Goal: Find specific page/section: Find specific page/section

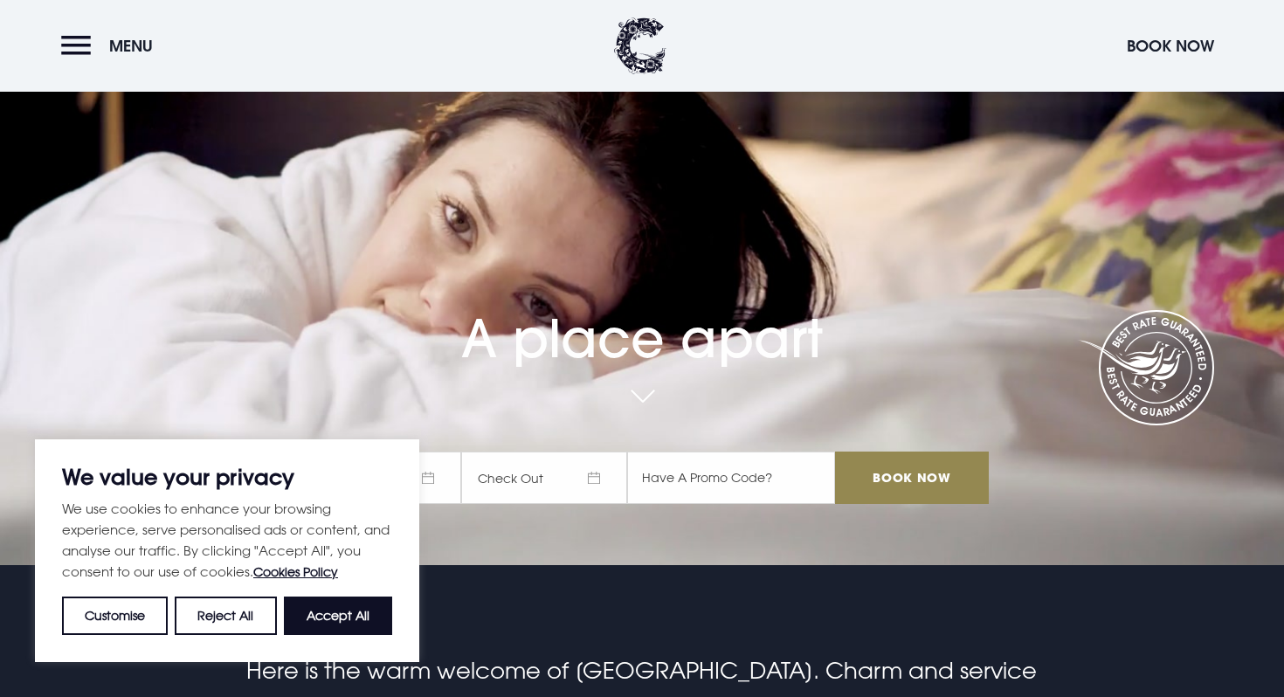
scroll to position [133, 0]
click at [329, 614] on button "Accept All" at bounding box center [338, 616] width 108 height 38
checkbox input "true"
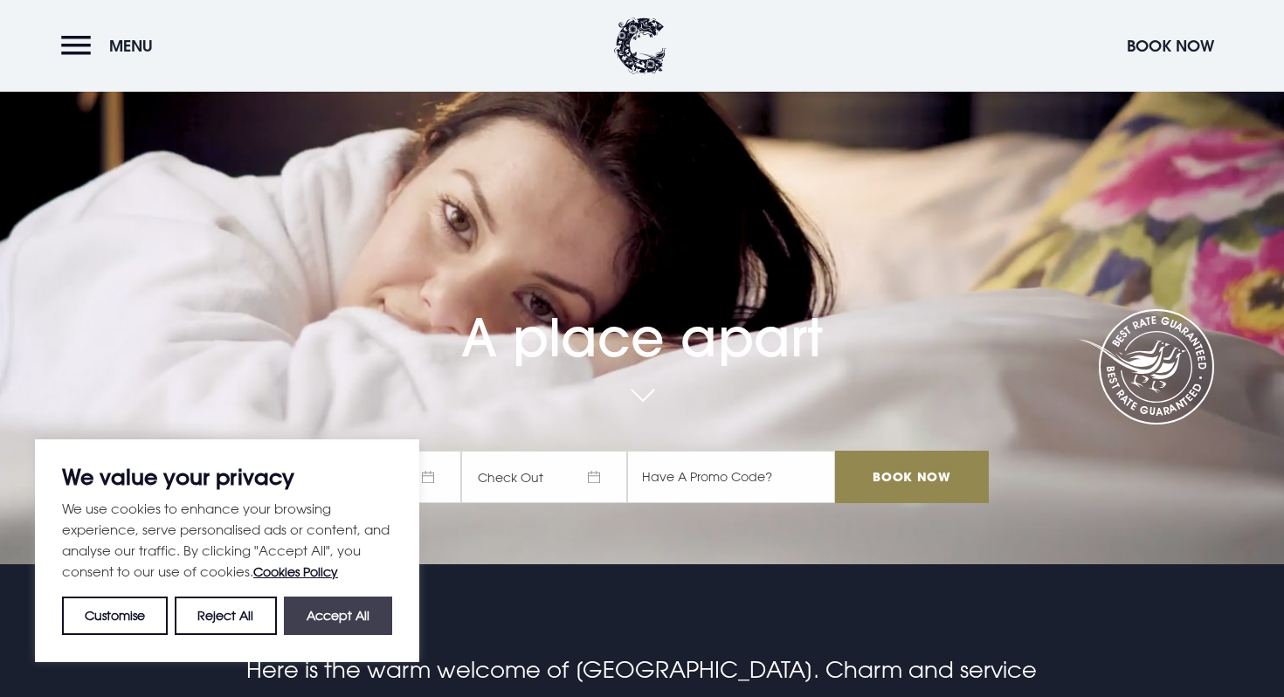
checkbox input "true"
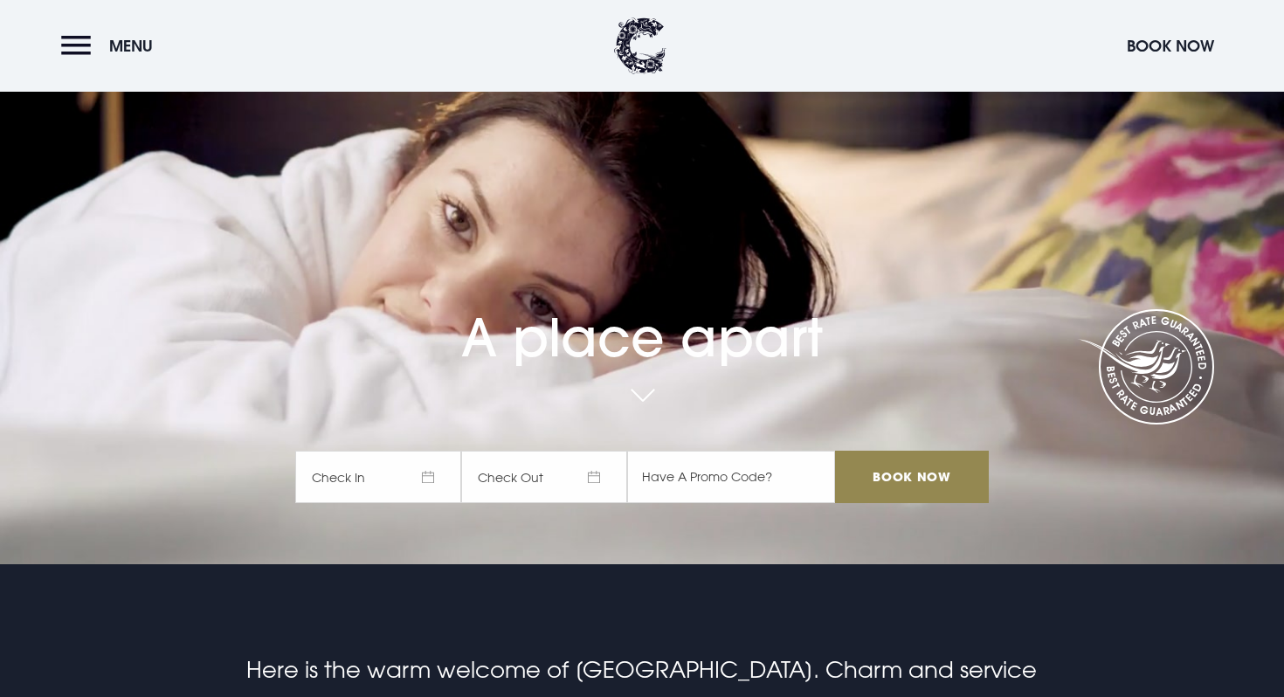
scroll to position [0, 0]
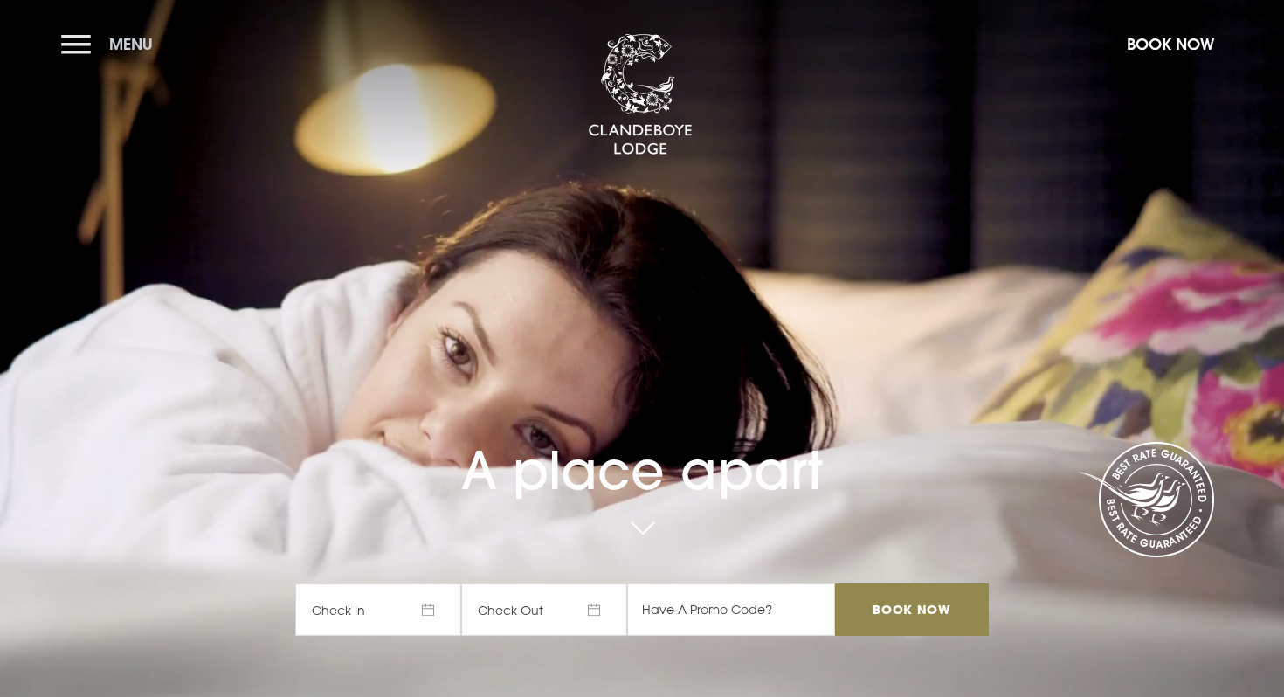
click at [77, 44] on button "Menu" at bounding box center [111, 44] width 100 height 38
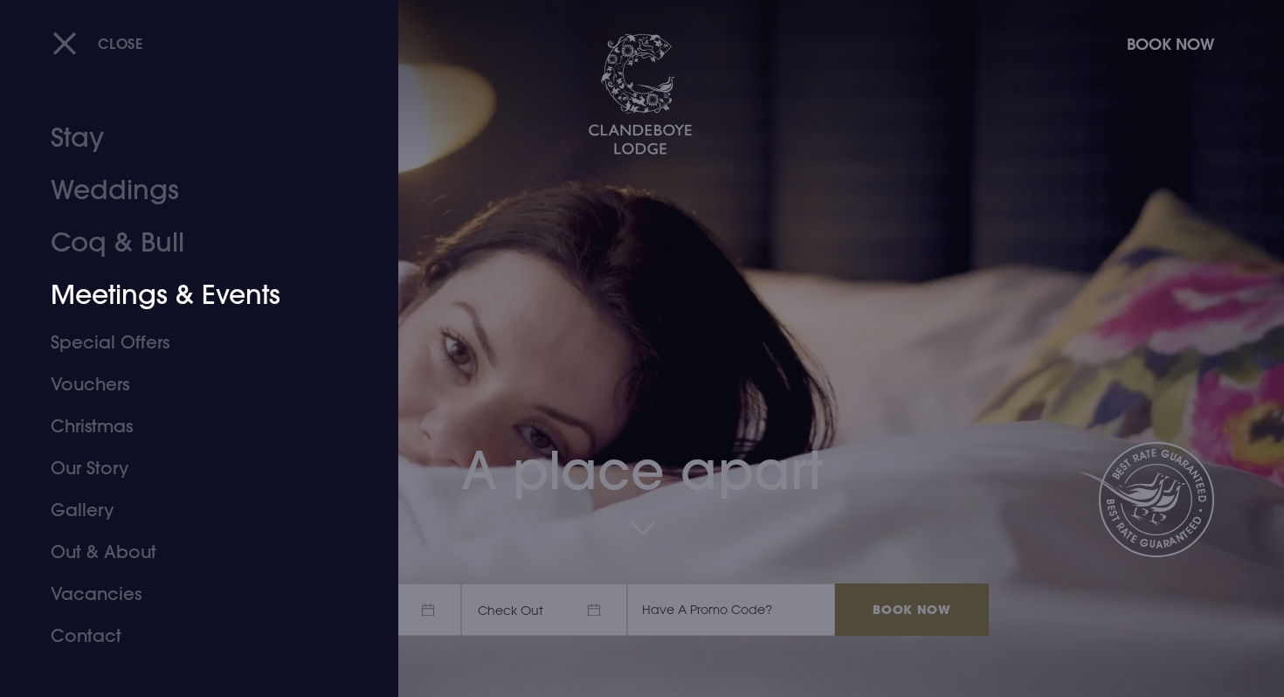
click at [252, 299] on link "Meetings & Events" at bounding box center [189, 295] width 276 height 52
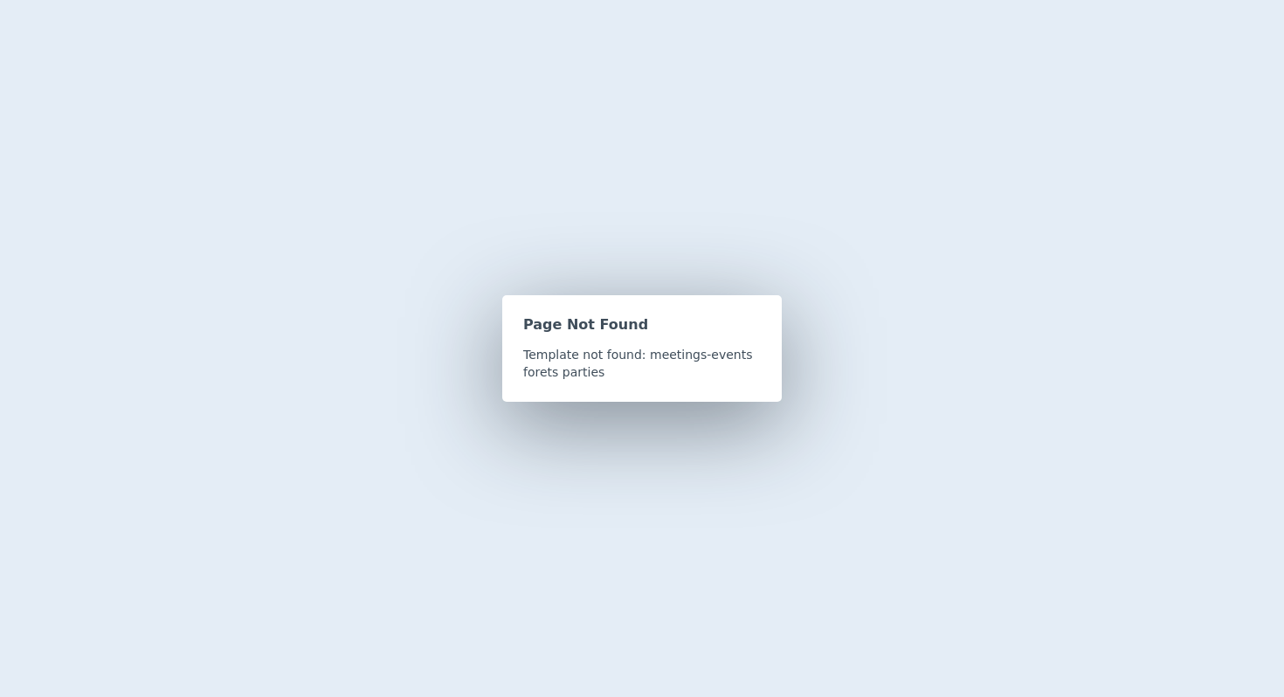
click at [620, 372] on p "Template not found: meetings-events forets parties" at bounding box center [642, 363] width 238 height 35
